Goal: Information Seeking & Learning: Check status

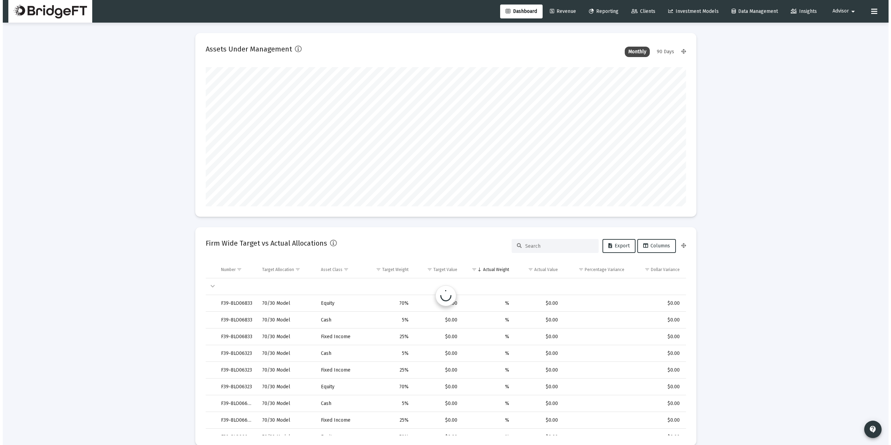
scroll to position [139, 258]
click at [563, 12] on span "Revenue" at bounding box center [560, 11] width 26 height 6
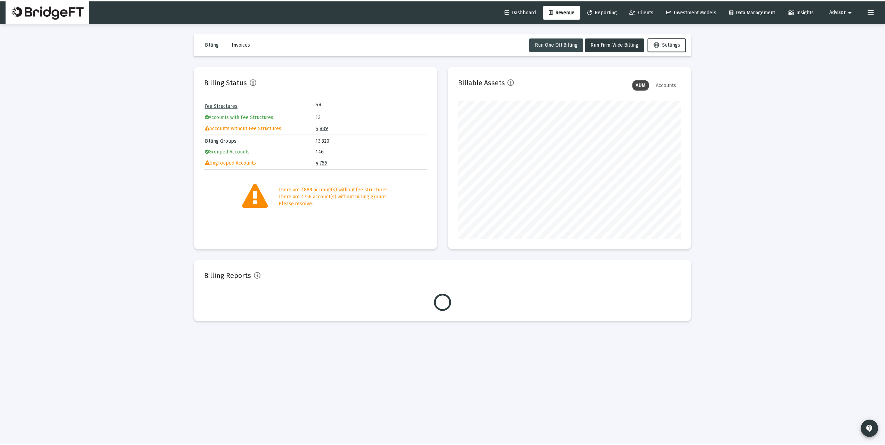
scroll to position [139, 224]
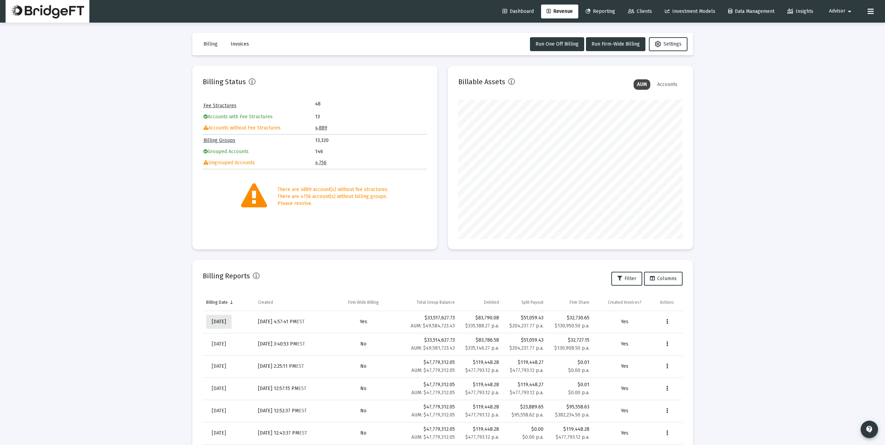
click at [226, 320] on span "[DATE]" at bounding box center [219, 322] width 14 height 6
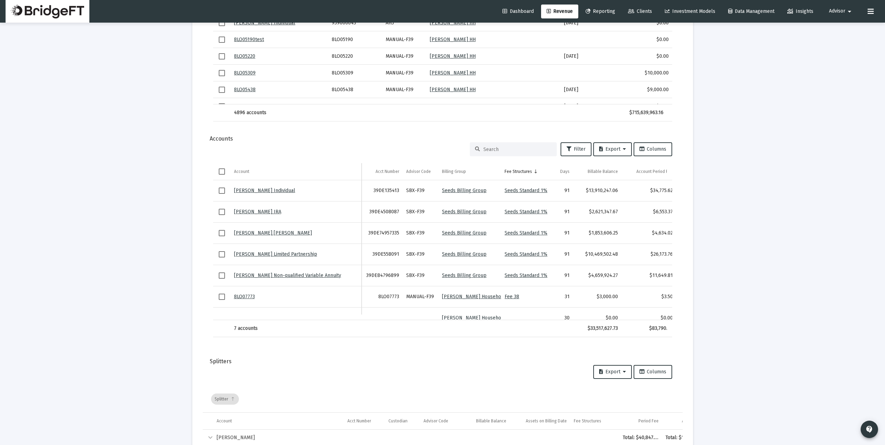
scroll to position [14, 0]
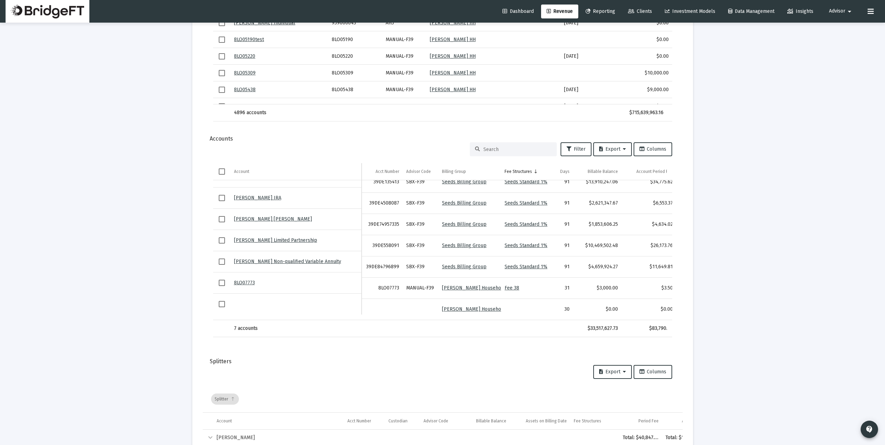
drag, startPoint x: 346, startPoint y: 315, endPoint x: 368, endPoint y: 321, distance: 22.8
click at [368, 321] on div "Account Account Acct Number Advisor Code Billing Group Fee Structures Days Bill…" at bounding box center [442, 250] width 459 height 174
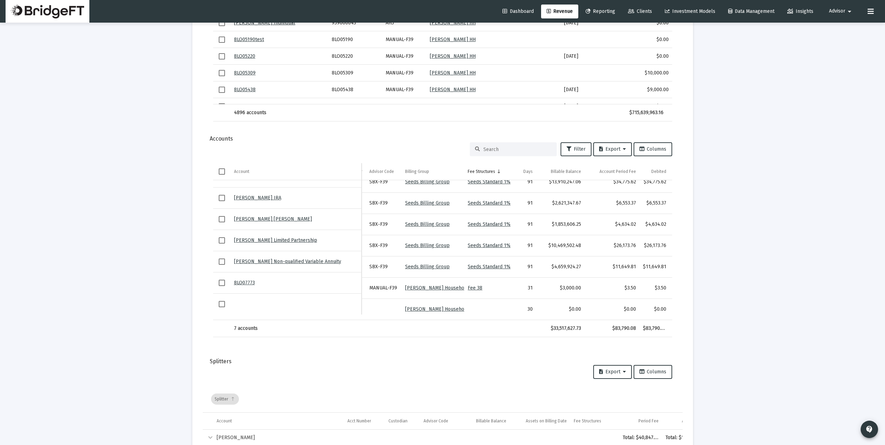
scroll to position [0, 110]
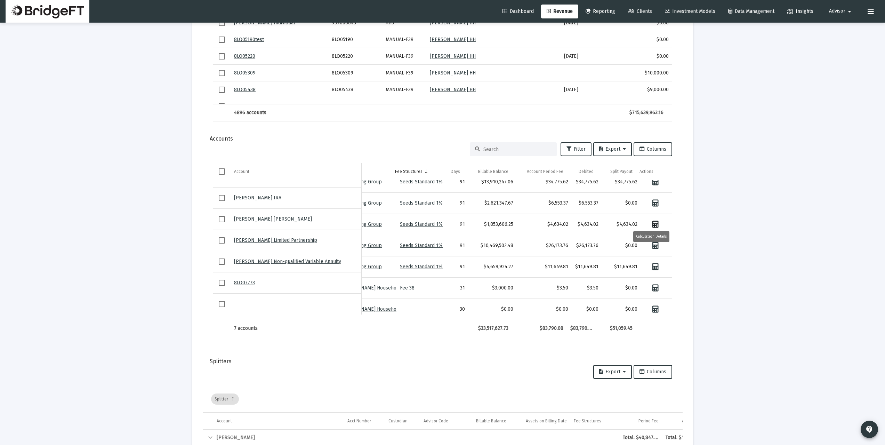
click at [653, 221] on icon "Data grid" at bounding box center [656, 224] width 6 height 7
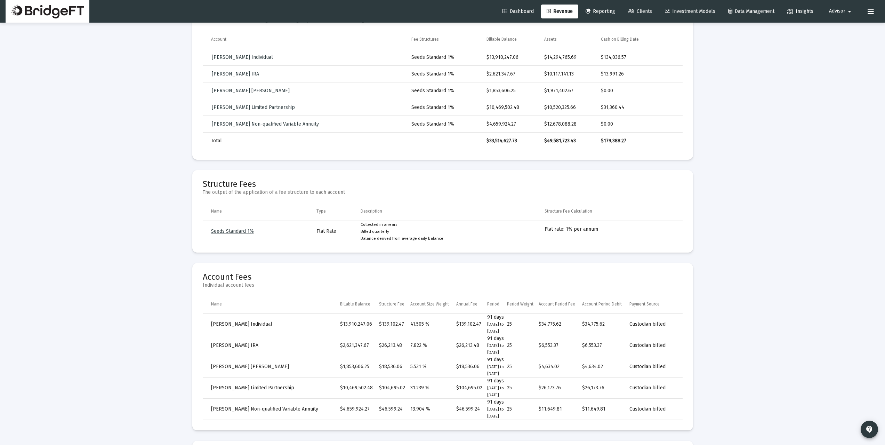
scroll to position [325, 0]
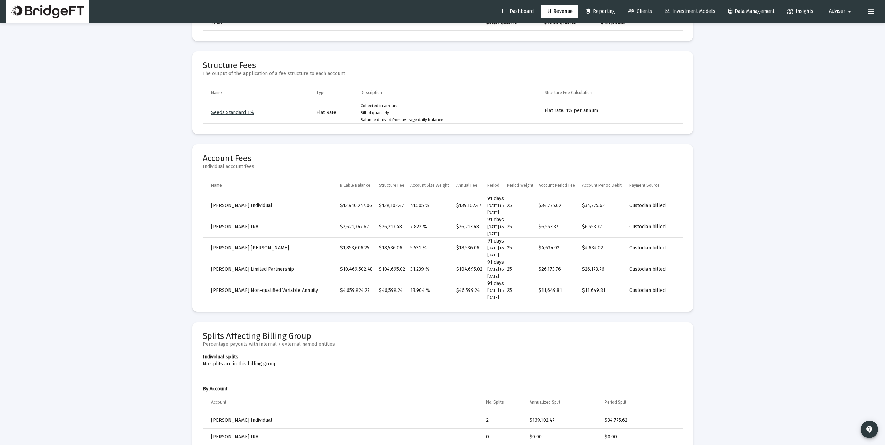
click at [737, 169] on div "Loading... arrow_back Back to Billing Report Calculation Details For Seeds Bill…" at bounding box center [442, 255] width 885 height 1161
click at [730, 190] on div "Loading... arrow_back Back to Billing Report Calculation Details For Seeds Bill…" at bounding box center [442, 255] width 885 height 1161
click at [750, 305] on div "Loading... arrow_back Back to Billing Report Calculation Details For Seeds Bill…" at bounding box center [442, 255] width 885 height 1161
drag, startPoint x: 348, startPoint y: 205, endPoint x: 389, endPoint y: 205, distance: 40.7
click at [388, 205] on tr "[PERSON_NAME] Individual $13,910,247.06 $139,102.47 41.505 % $139,102.47 91 day…" at bounding box center [443, 205] width 480 height 21
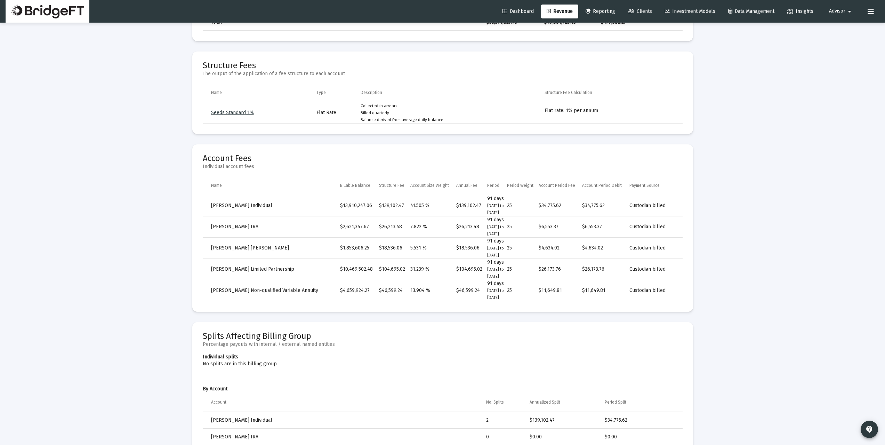
click at [379, 207] on td "$13,910,247.06" at bounding box center [359, 205] width 39 height 21
click at [146, 214] on div "Loading... arrow_back Back to Billing Report Calculation Details For Seeds Bill…" at bounding box center [442, 255] width 885 height 1161
drag, startPoint x: 352, startPoint y: 207, endPoint x: 384, endPoint y: 204, distance: 32.8
click at [384, 204] on tr "[PERSON_NAME] Individual $13,910,247.06 $139,102.47 41.505 % $139,102.47 91 day…" at bounding box center [443, 205] width 480 height 21
click at [379, 204] on td "$13,910,247.06" at bounding box center [359, 205] width 39 height 21
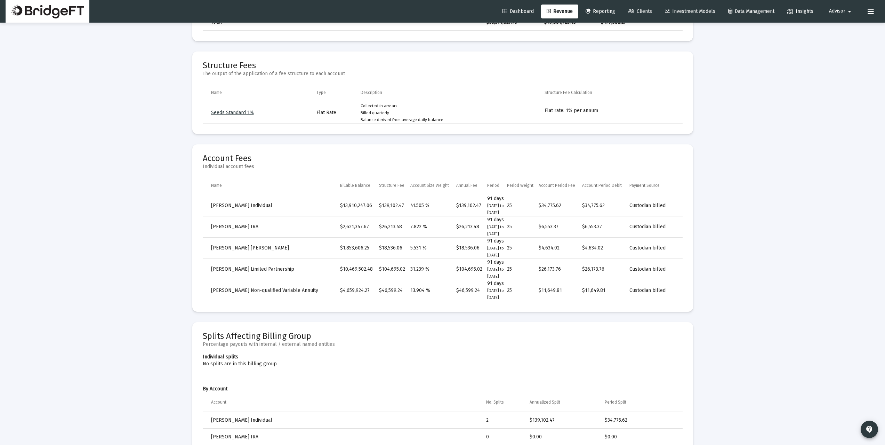
drag, startPoint x: 377, startPoint y: 207, endPoint x: 374, endPoint y: 208, distance: 3.6
click at [378, 208] on td "$13,910,247.06" at bounding box center [359, 205] width 39 height 21
click at [362, 203] on td "$13,910,247.06" at bounding box center [359, 205] width 39 height 21
click at [355, 206] on td "$13,910,247.06" at bounding box center [359, 205] width 39 height 21
click at [341, 206] on td "[PERSON_NAME] Individual" at bounding box center [272, 205] width 138 height 21
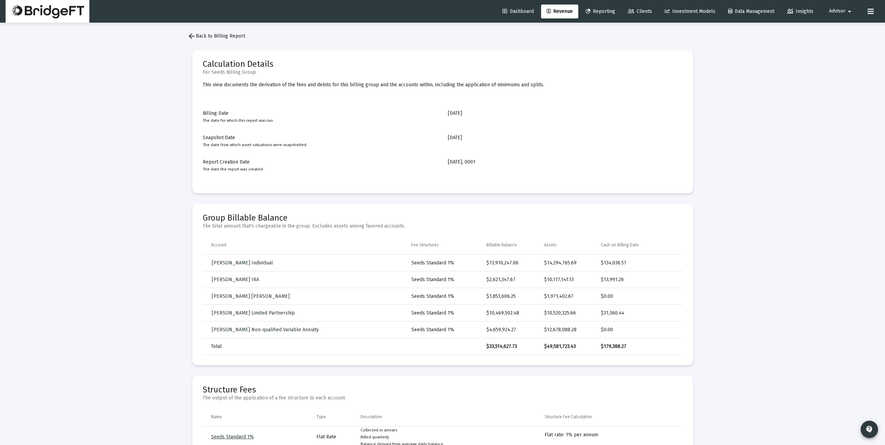
scroll to position [0, 0]
click at [217, 38] on span "arrow_back Back to Billing Report" at bounding box center [217, 36] width 58 height 6
